Goal: Task Accomplishment & Management: Manage account settings

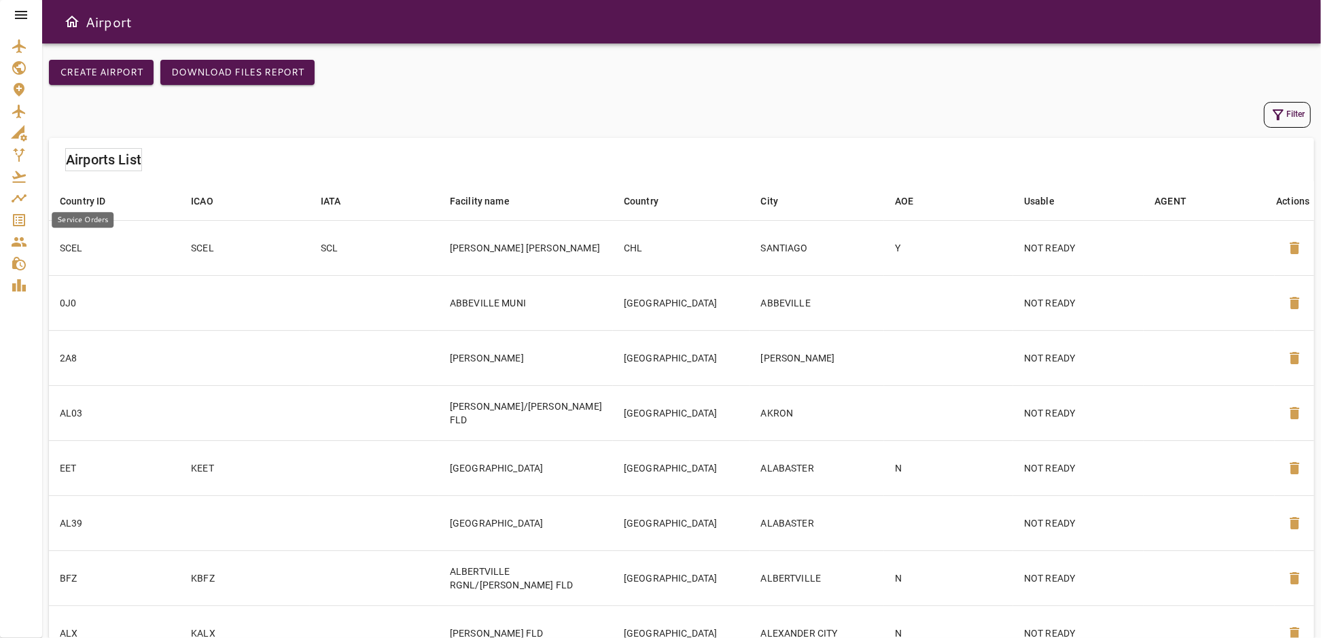
click at [27, 219] on div "Service Orders" at bounding box center [21, 220] width 20 height 16
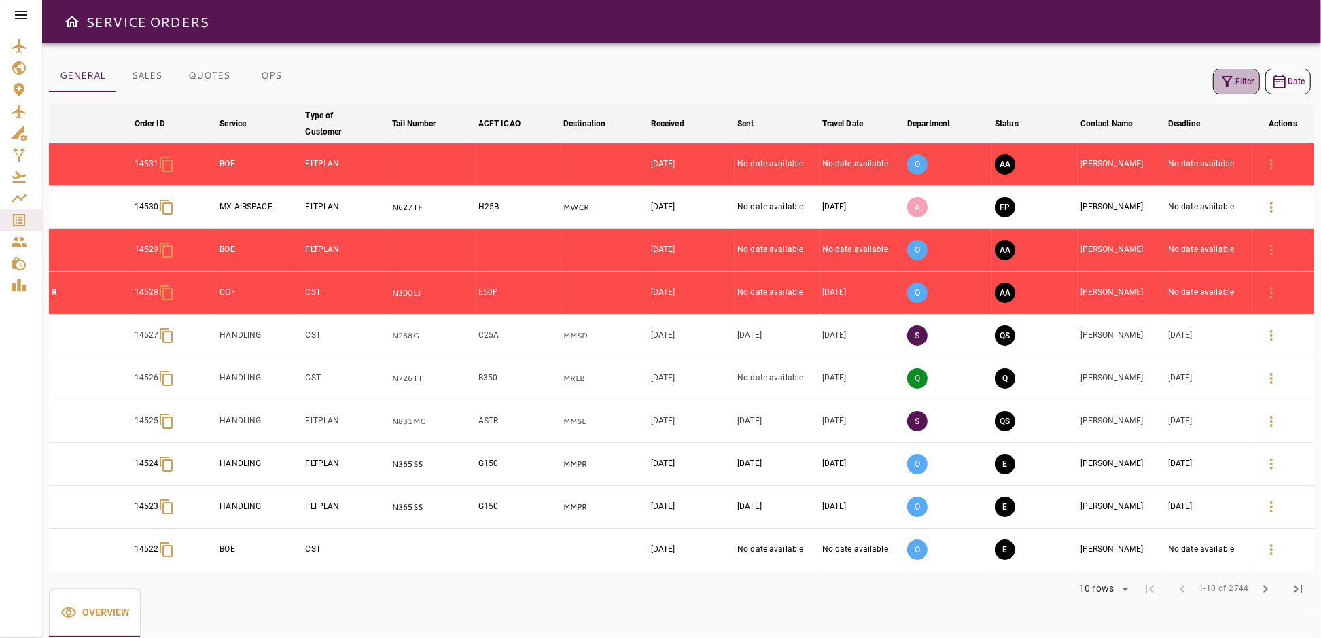
click at [1249, 85] on button "Filter" at bounding box center [1236, 82] width 47 height 26
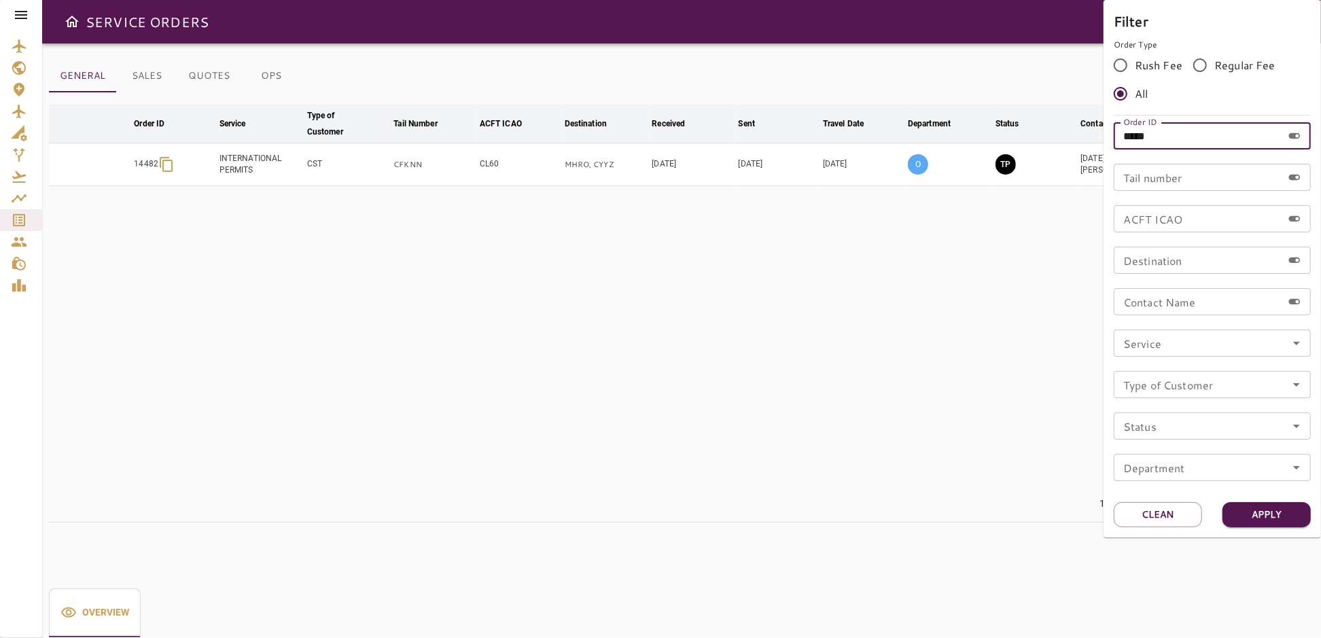
drag, startPoint x: 1159, startPoint y: 139, endPoint x: 1083, endPoint y: 149, distance: 76.8
click at [1087, 147] on div "Filter Order Type Rush Fee Regular Fee All Order ID ***** Order ID Tail number …" at bounding box center [660, 319] width 1321 height 638
type input "*****"
click at [1275, 516] on button "Apply" at bounding box center [1266, 514] width 88 height 25
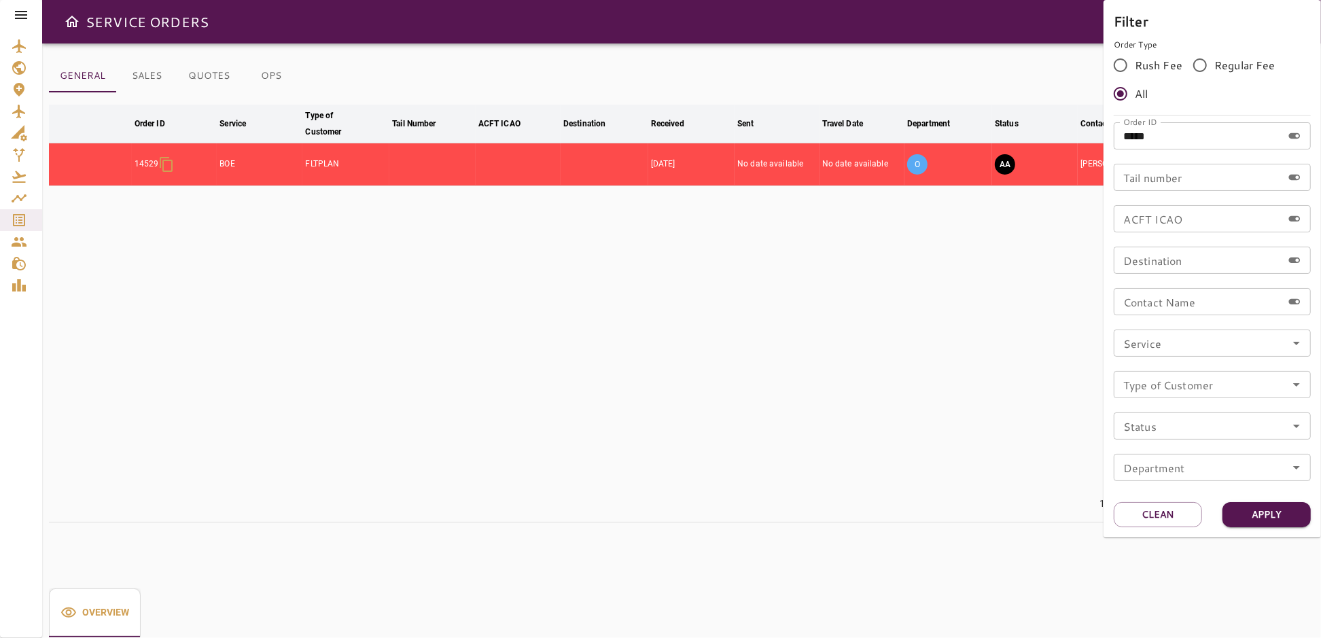
click at [872, 412] on div at bounding box center [660, 319] width 1321 height 638
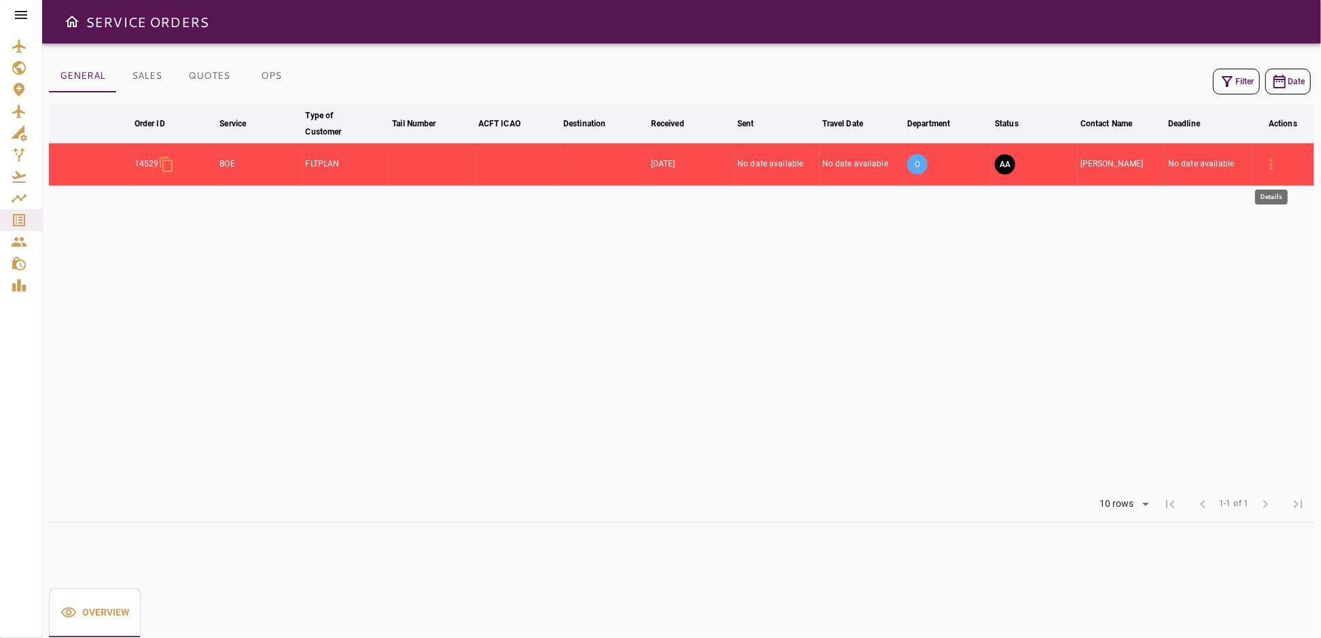
click at [1268, 160] on icon "button" at bounding box center [1271, 164] width 16 height 16
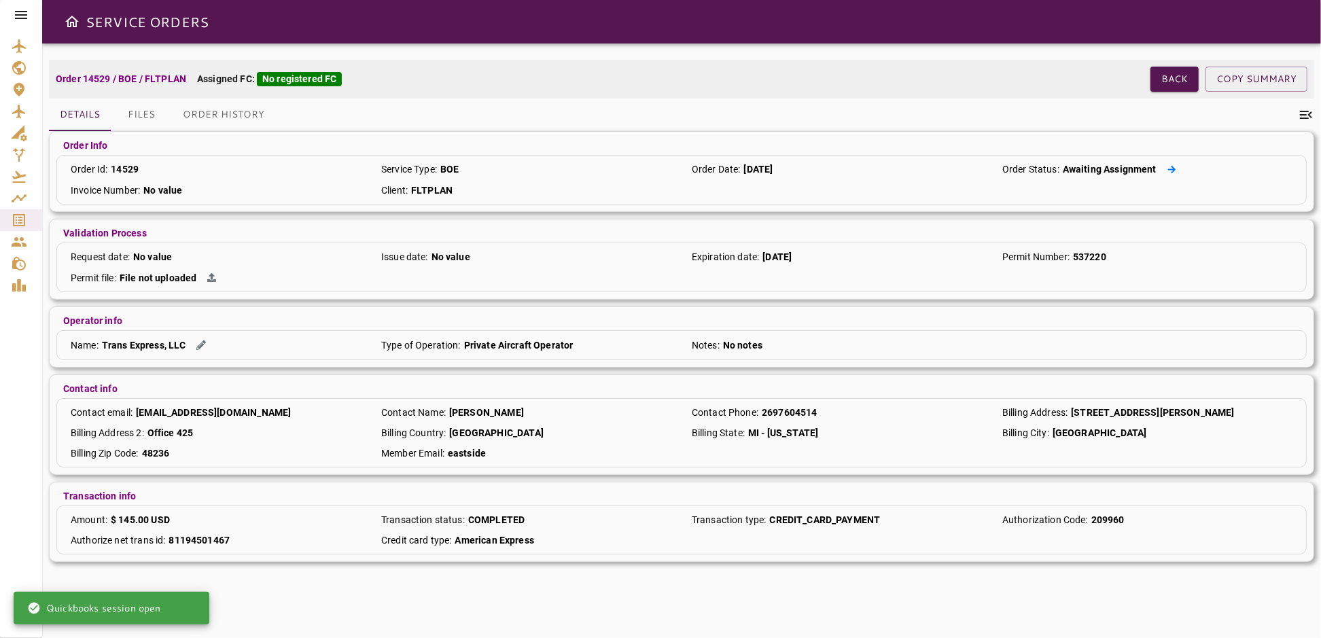
click at [1167, 166] on icon at bounding box center [1171, 169] width 9 height 9
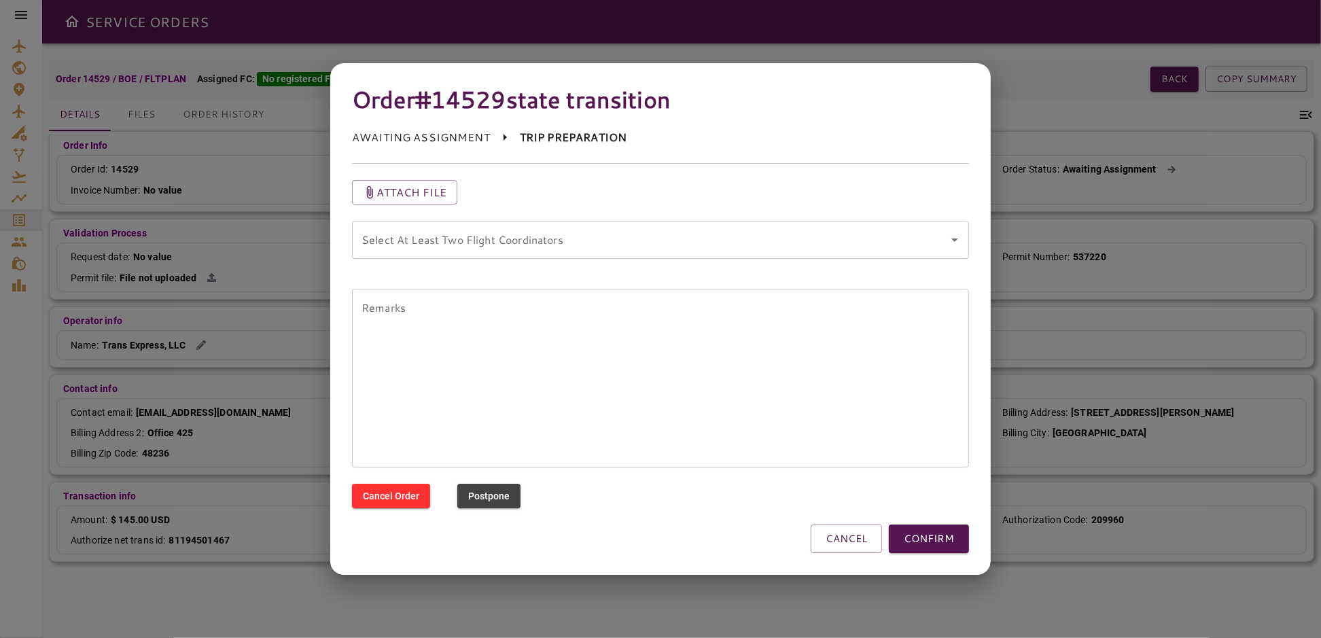
click at [862, 236] on coordinators "Select At Least Two Flight Coordinators" at bounding box center [650, 240] width 584 height 26
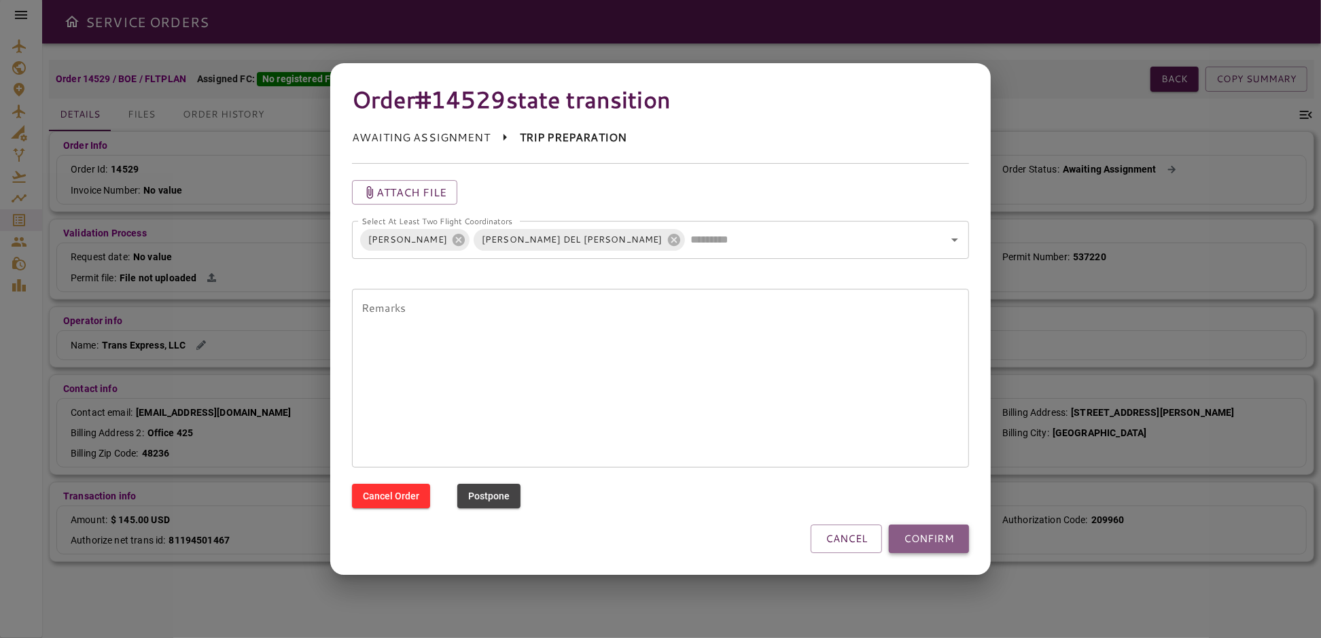
click at [923, 532] on button "CONFIRM" at bounding box center [929, 539] width 80 height 29
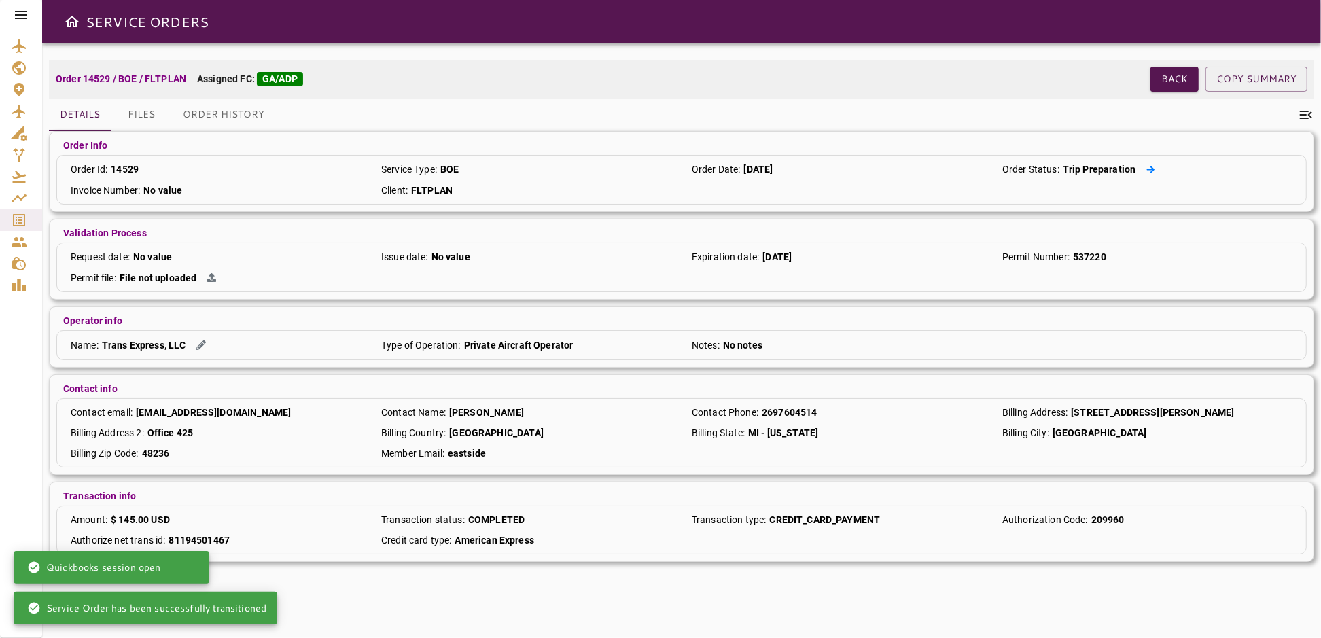
click at [1146, 167] on icon at bounding box center [1150, 169] width 9 height 9
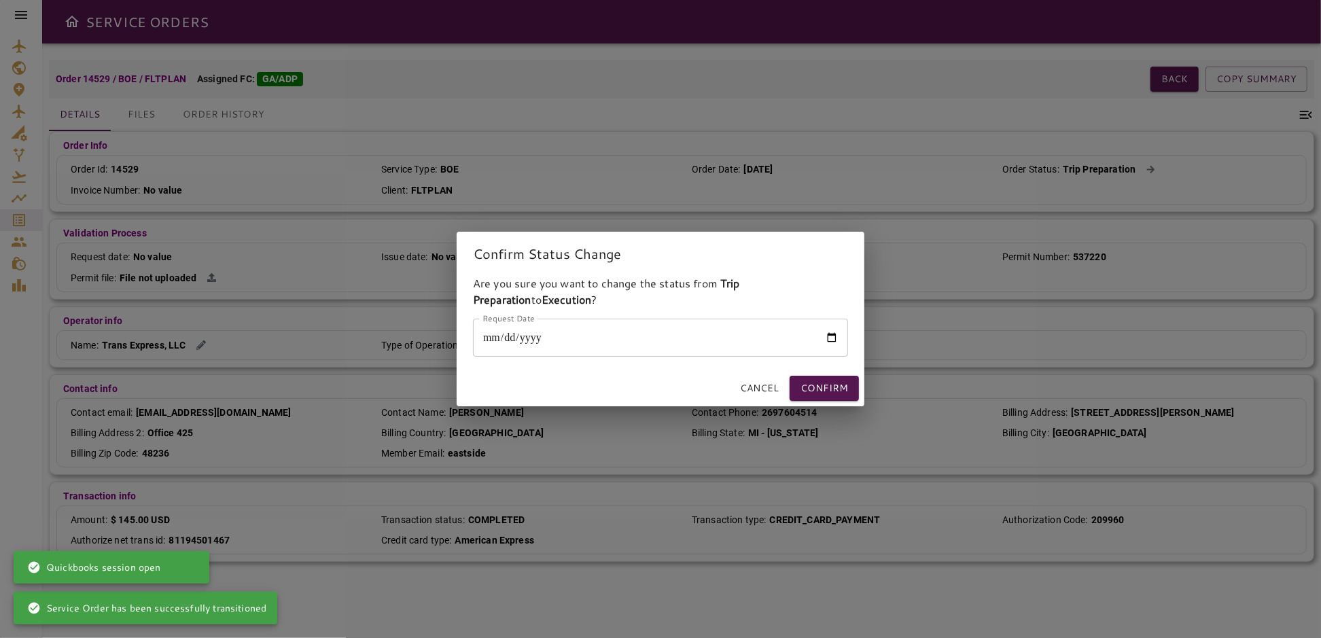
click at [830, 336] on input "Request Date" at bounding box center [660, 338] width 375 height 38
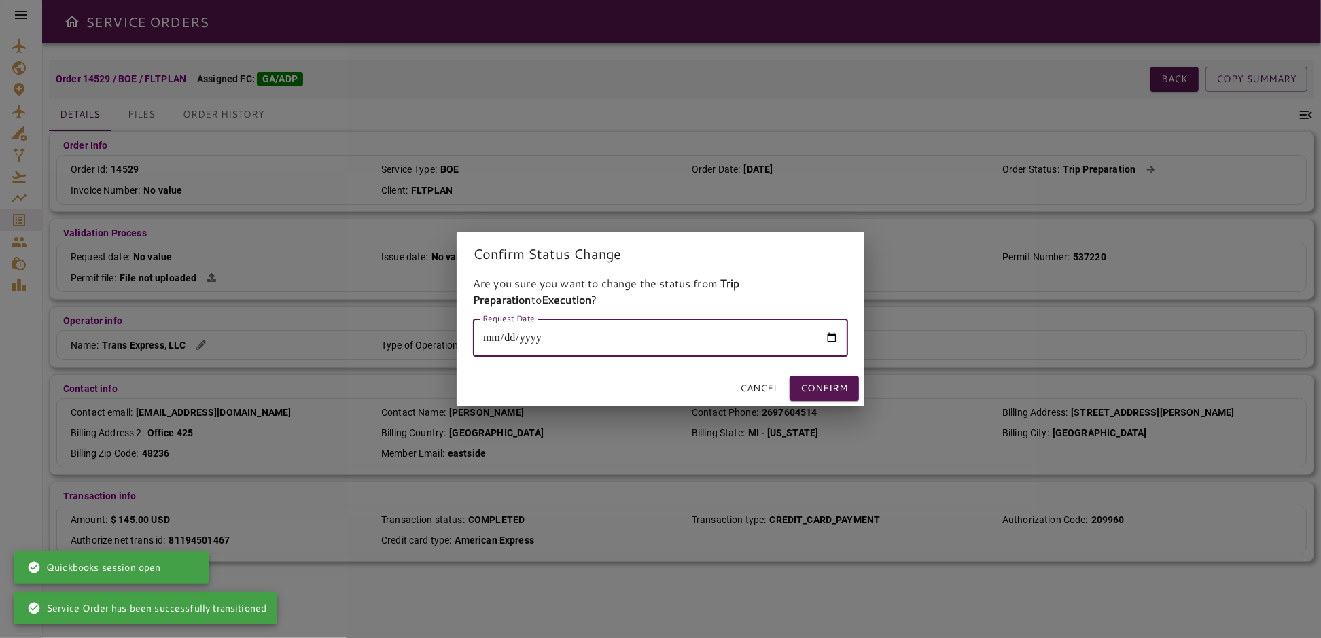
type input "**********"
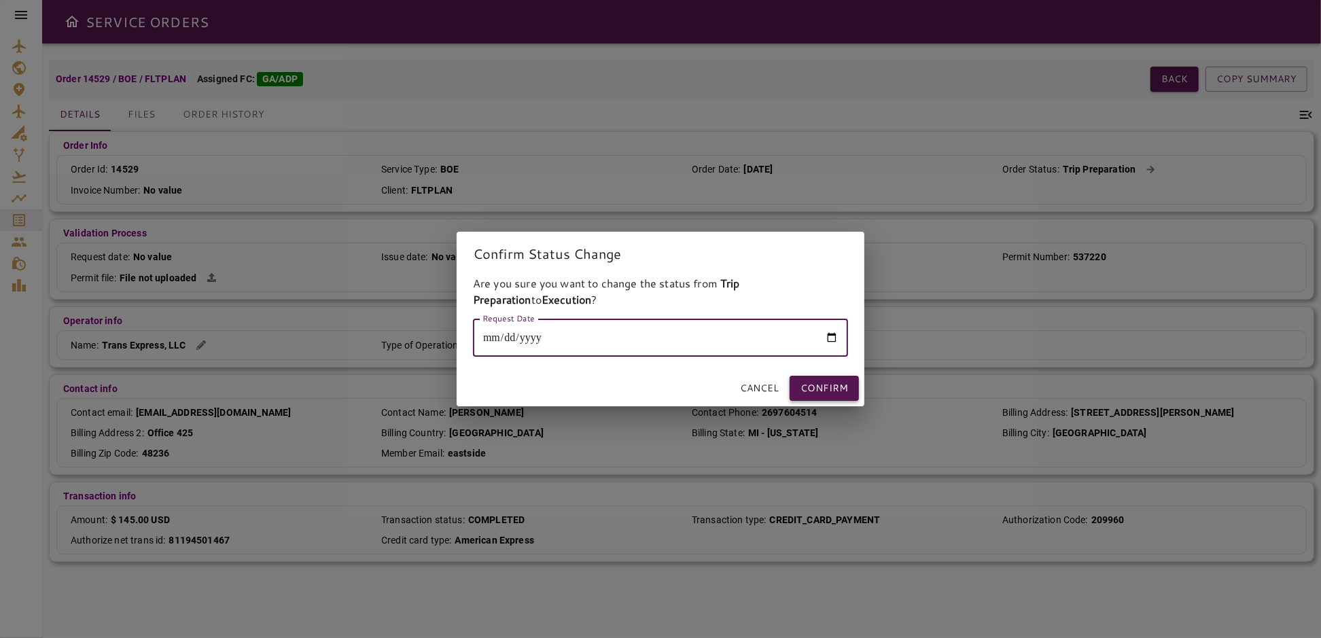
click at [823, 388] on button "Confirm" at bounding box center [823, 388] width 69 height 25
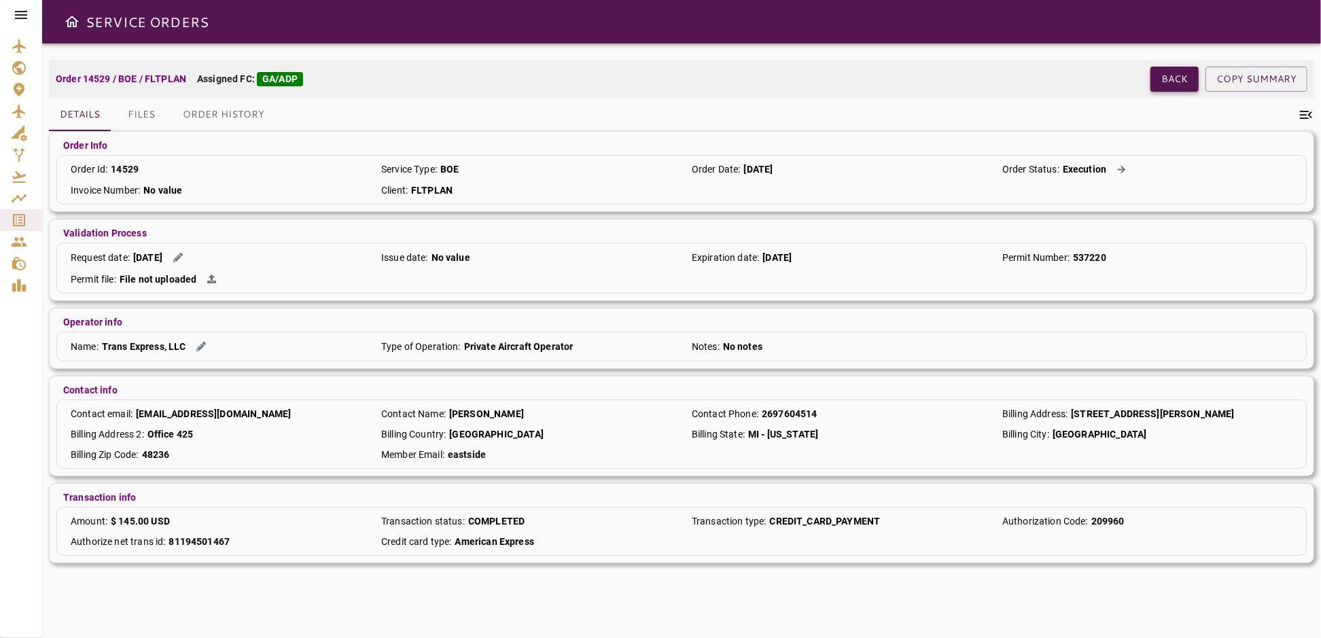
click at [1176, 83] on button "Back" at bounding box center [1174, 79] width 48 height 25
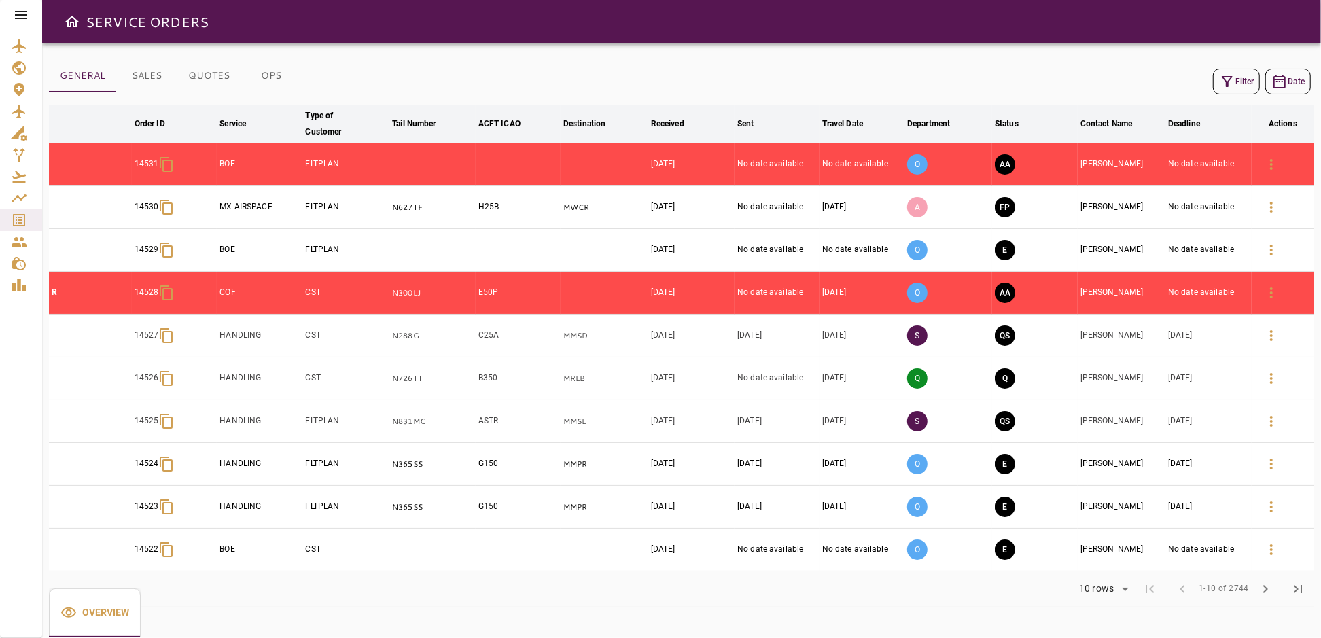
click at [1254, 82] on button "Filter" at bounding box center [1236, 82] width 47 height 26
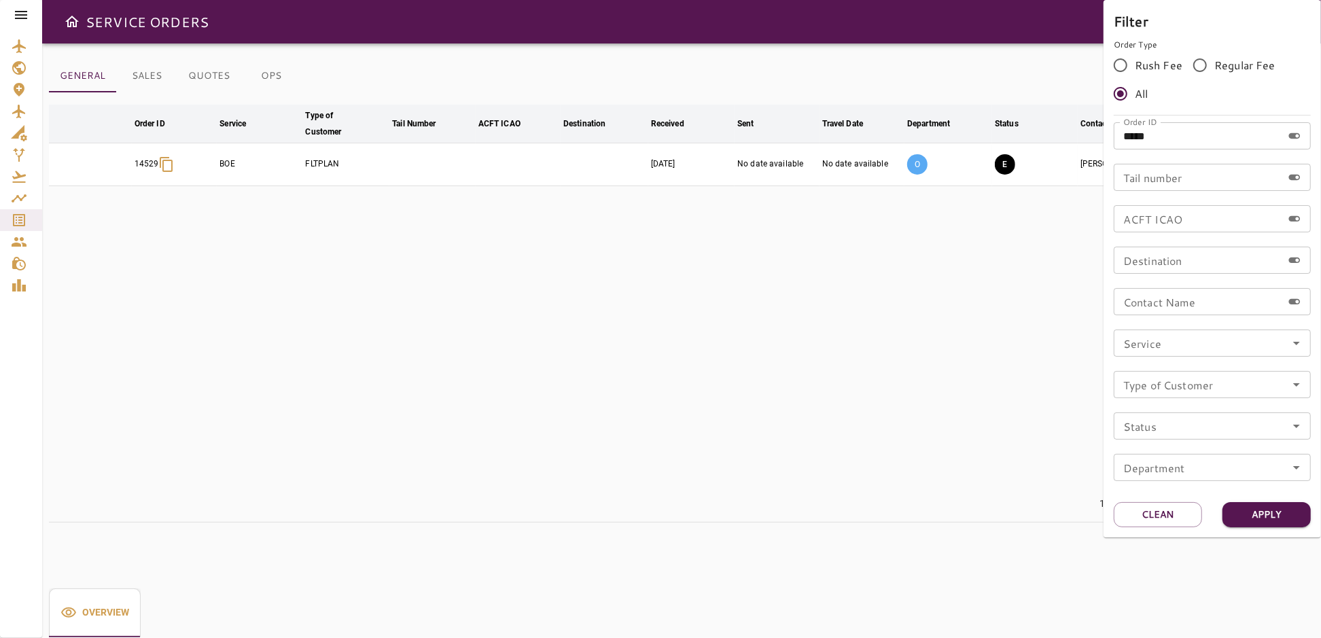
click at [899, 336] on div at bounding box center [660, 319] width 1321 height 638
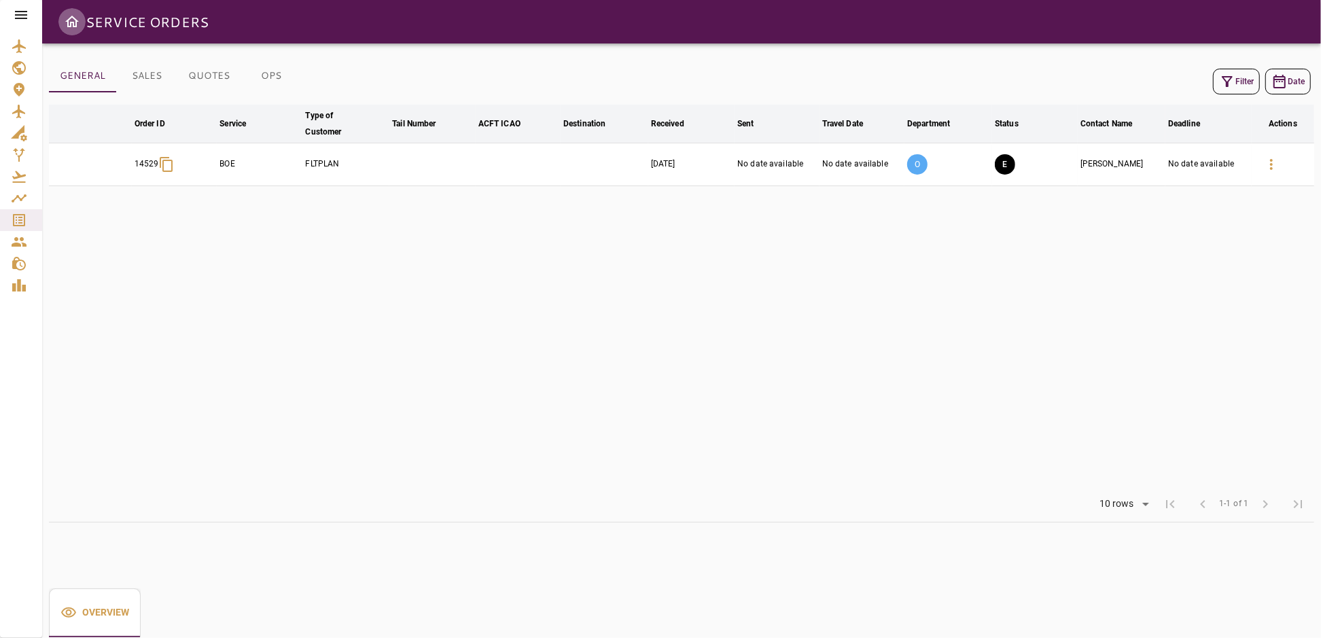
click at [71, 18] on icon "Open drawer" at bounding box center [72, 22] width 16 height 16
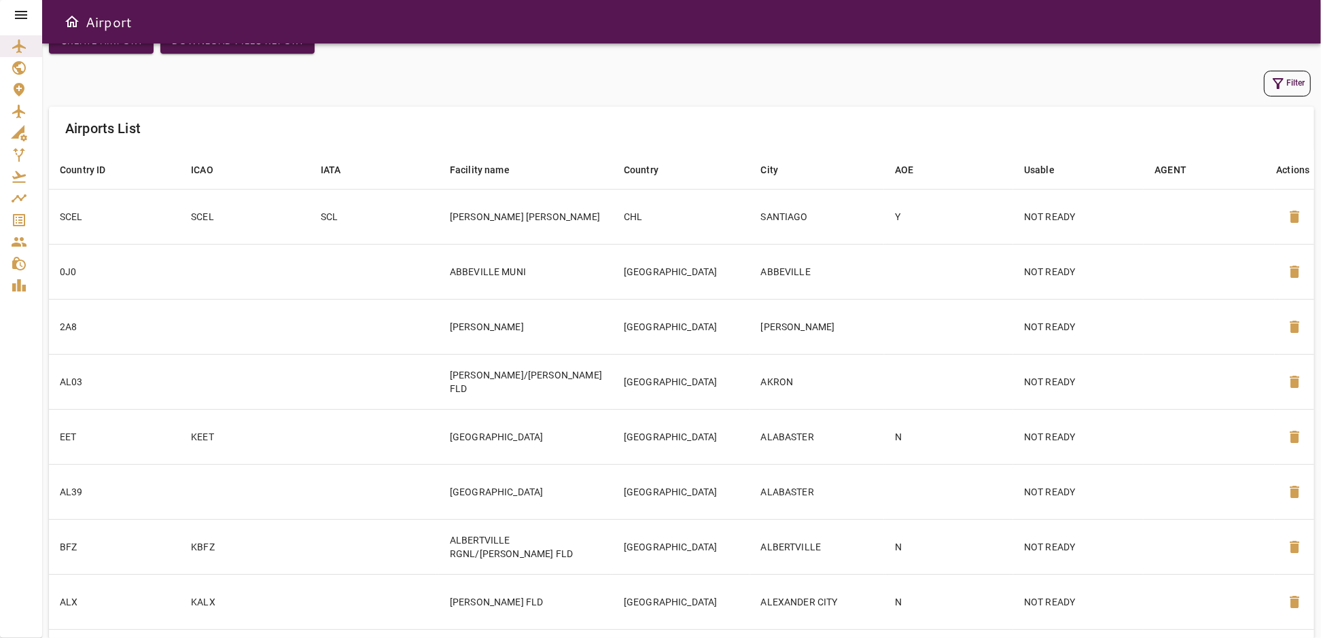
scroll to position [62, 0]
